Goal: Task Accomplishment & Management: Complete application form

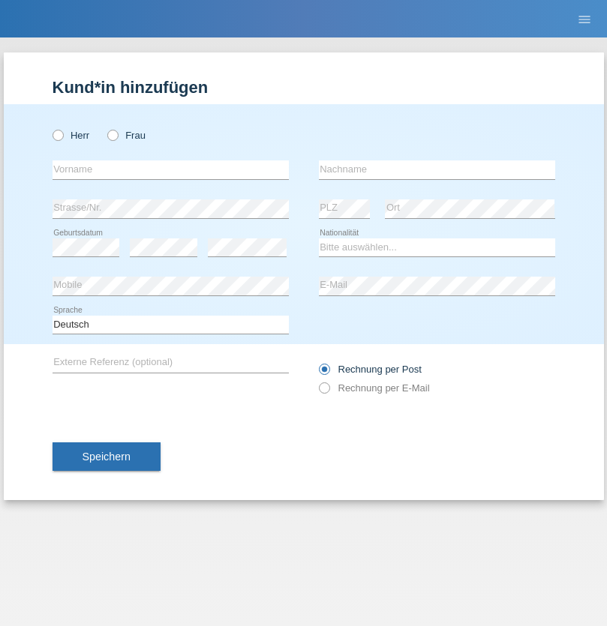
radio input "true"
click at [170, 170] on input "text" at bounding box center [171, 170] width 236 height 19
type input "Steven"
click at [437, 170] on input "text" at bounding box center [437, 170] width 236 height 19
type input "Knopf"
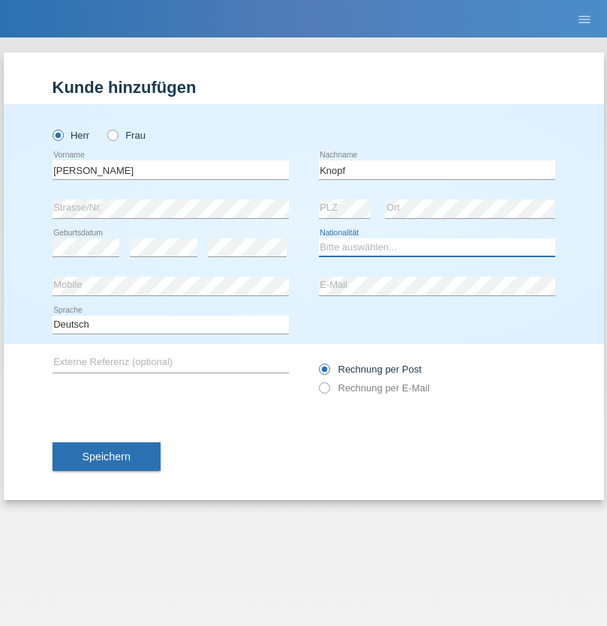
select select "DE"
select select "C"
select select "27"
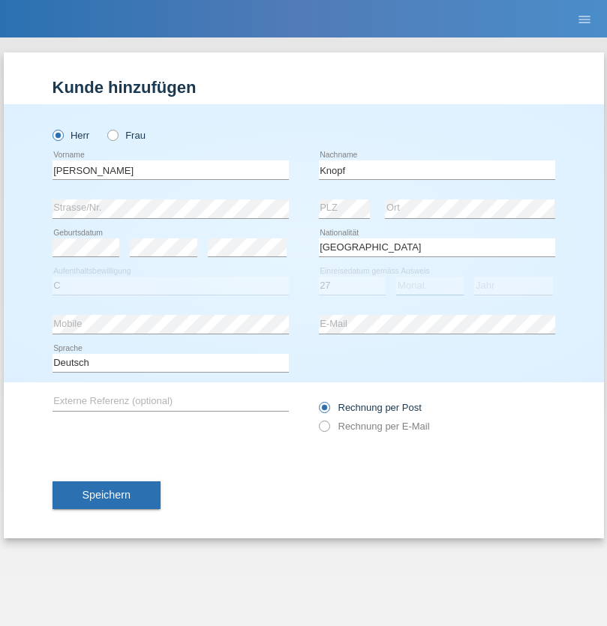
select select "08"
select select "2021"
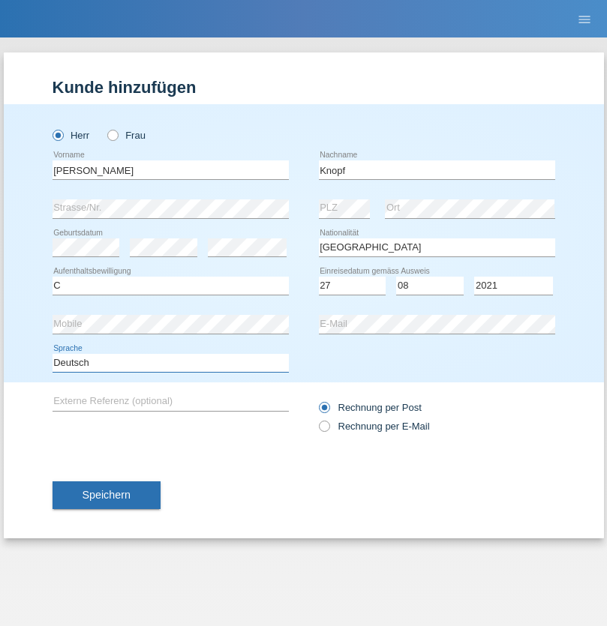
select select "en"
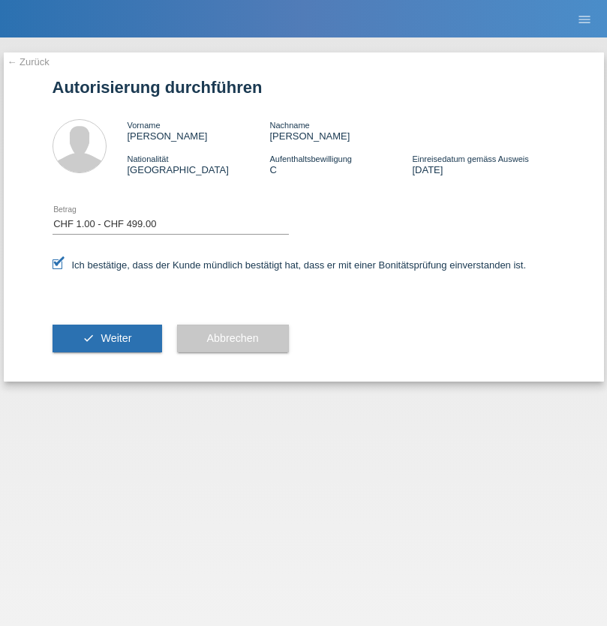
select select "1"
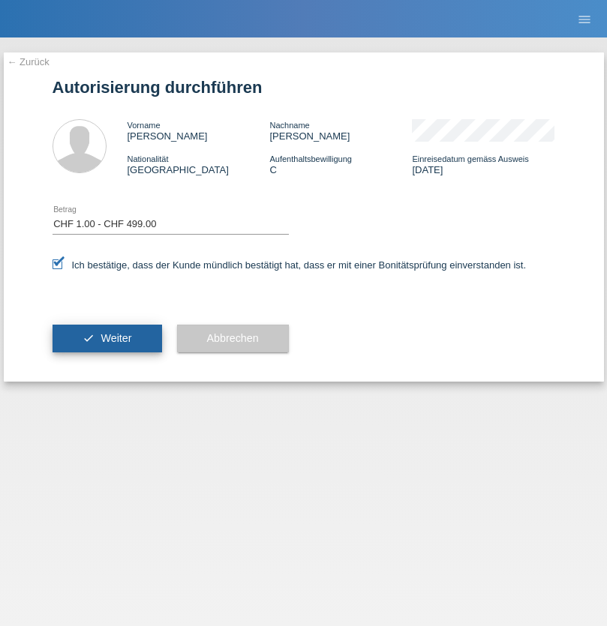
click at [107, 338] on span "Weiter" at bounding box center [116, 338] width 31 height 12
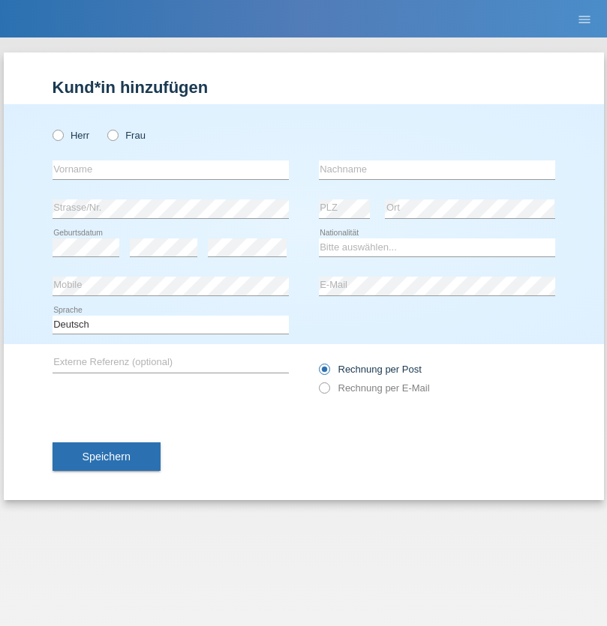
radio input "true"
click at [170, 170] on input "text" at bounding box center [171, 170] width 236 height 19
type input "Eva"
click at [437, 170] on input "text" at bounding box center [437, 170] width 236 height 19
type input "Ebner"
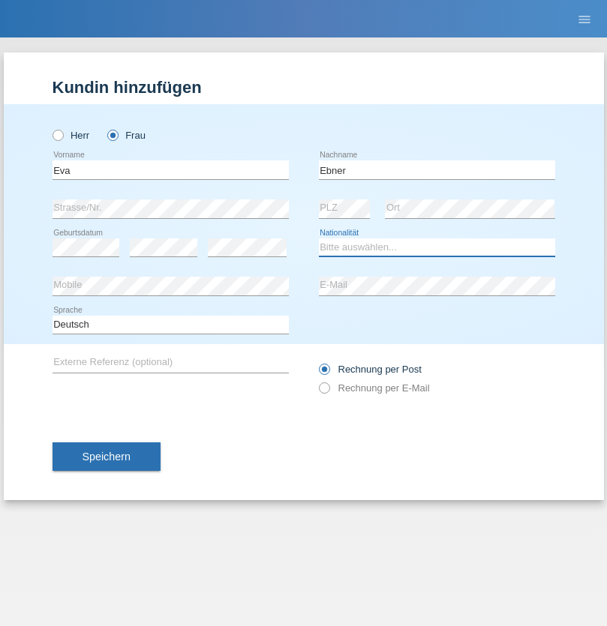
select select "AT"
select select "C"
select select "09"
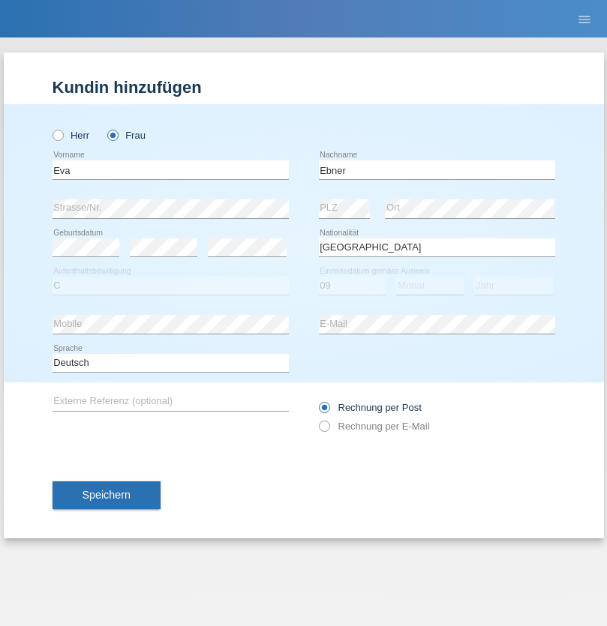
select select "09"
select select "2021"
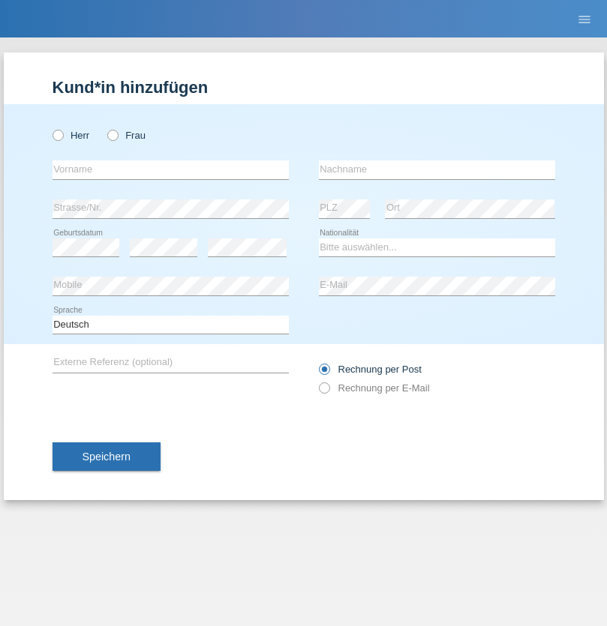
radio input "true"
click at [170, 170] on input "text" at bounding box center [171, 170] width 236 height 19
type input "Jason"
click at [437, 170] on input "text" at bounding box center [437, 170] width 236 height 19
type input "Bierend"
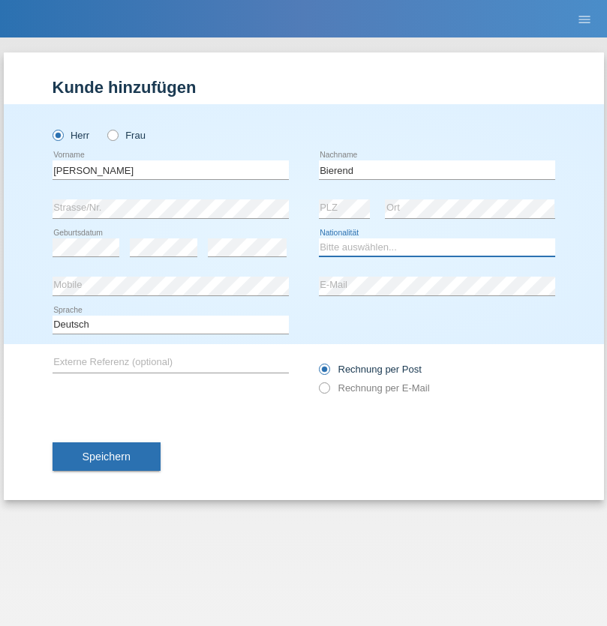
select select "DE"
select select "C"
select select "01"
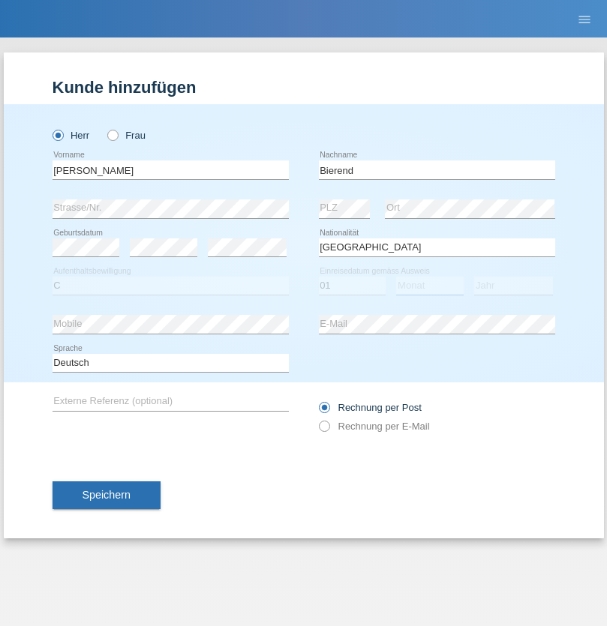
select select "10"
select select "2021"
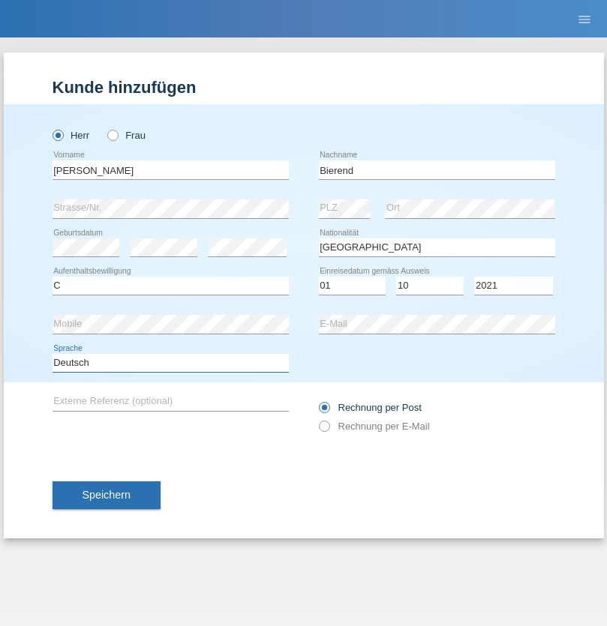
select select "en"
